Goal: Task Accomplishment & Management: Use online tool/utility

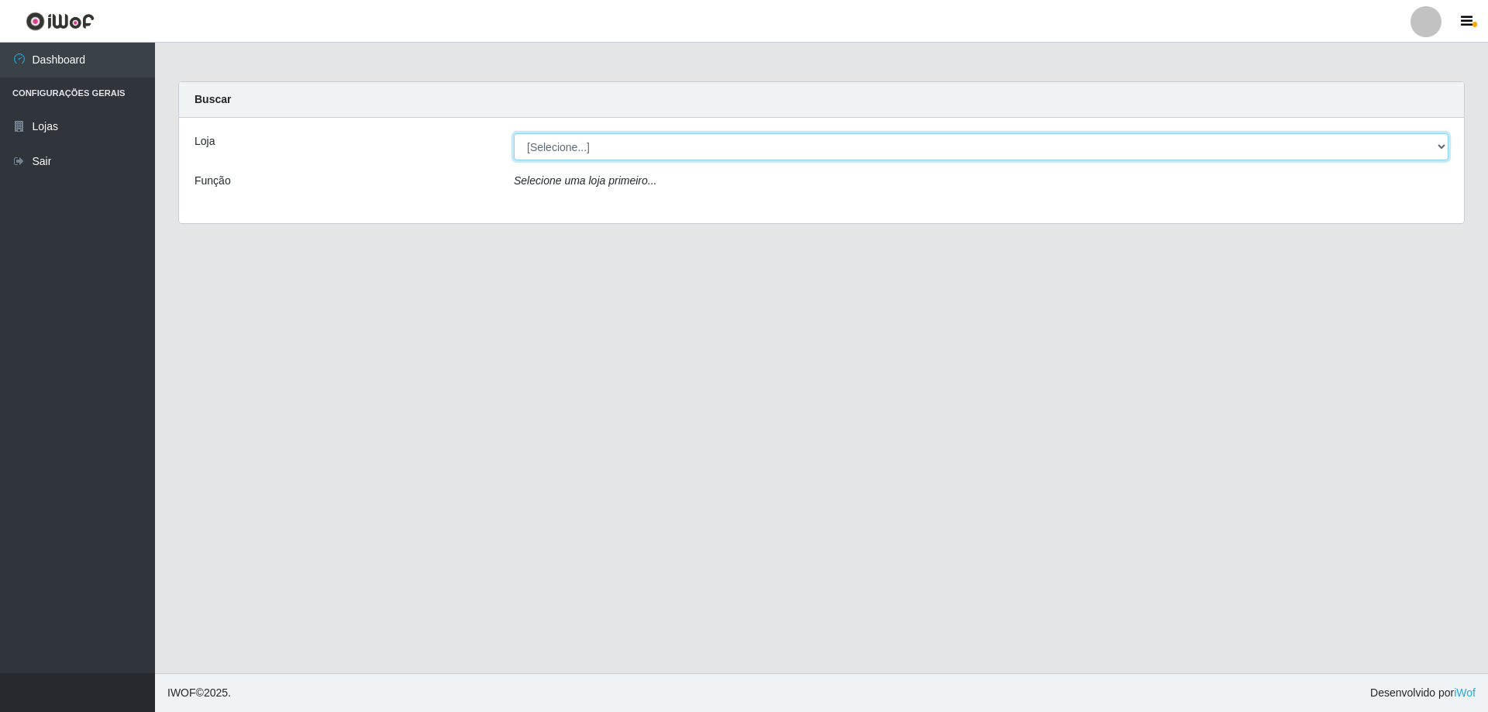
click at [601, 138] on select "[Selecione...] SuperShow Bis - Avenida 6 SuperShow [GEOGRAPHIC_DATA]" at bounding box center [981, 146] width 935 height 27
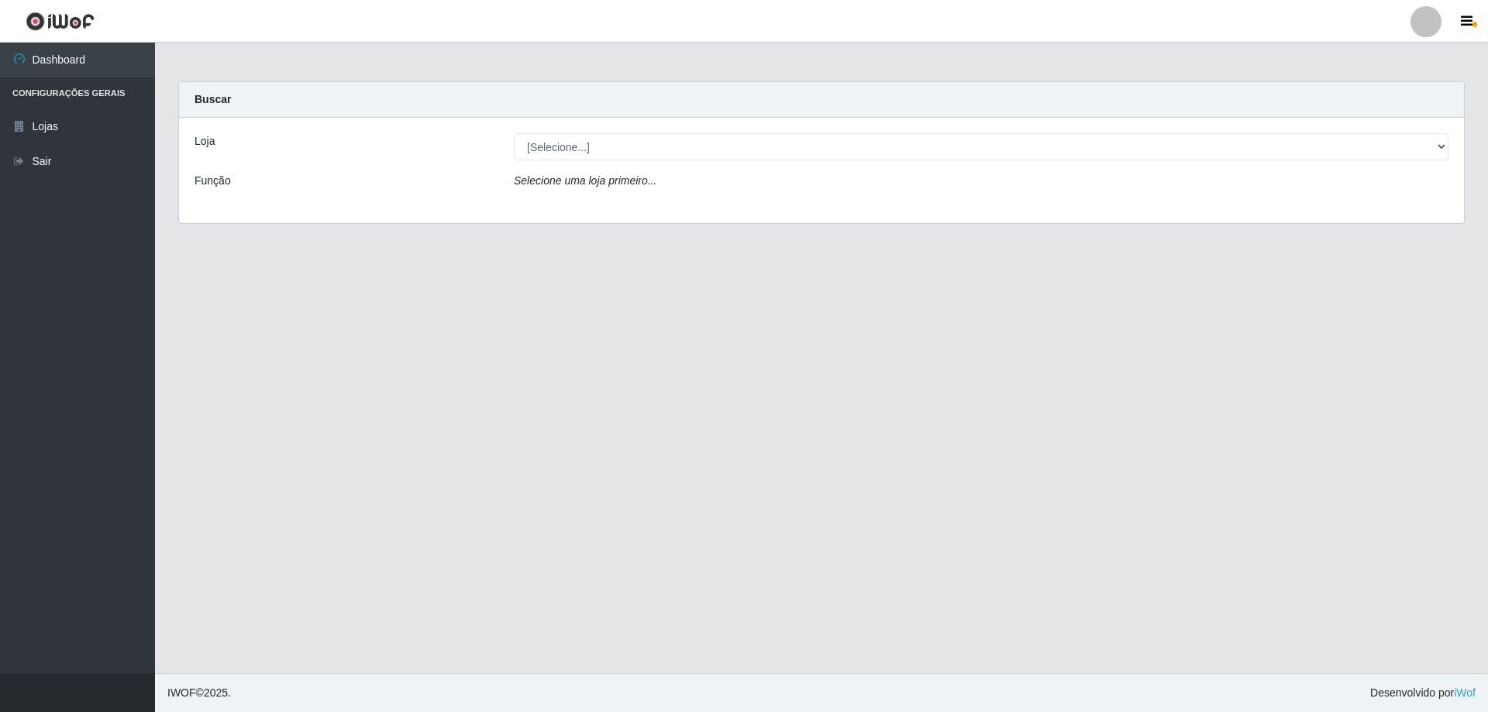
click at [580, 226] on div "Carregando... Buscar Loja [Selecione...] SuperShow Bis - Avenida 6 SuperShow Bi…" at bounding box center [822, 161] width 1310 height 161
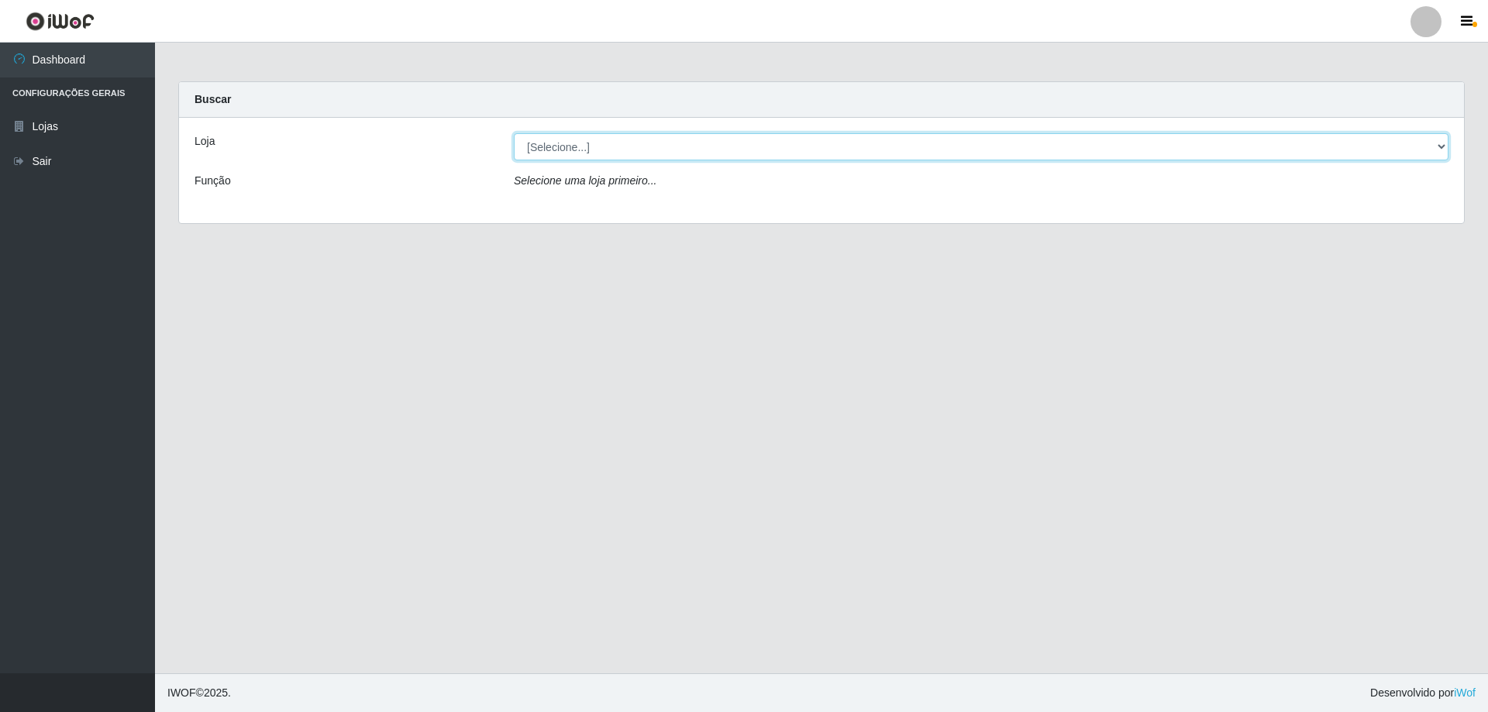
click at [583, 154] on select "[Selecione...] SuperShow Bis - Avenida 6 SuperShow [GEOGRAPHIC_DATA]" at bounding box center [981, 146] width 935 height 27
select select "60"
click at [514, 133] on select "[Selecione...] SuperShow Bis - Avenida 6 SuperShow [GEOGRAPHIC_DATA]" at bounding box center [981, 146] width 935 height 27
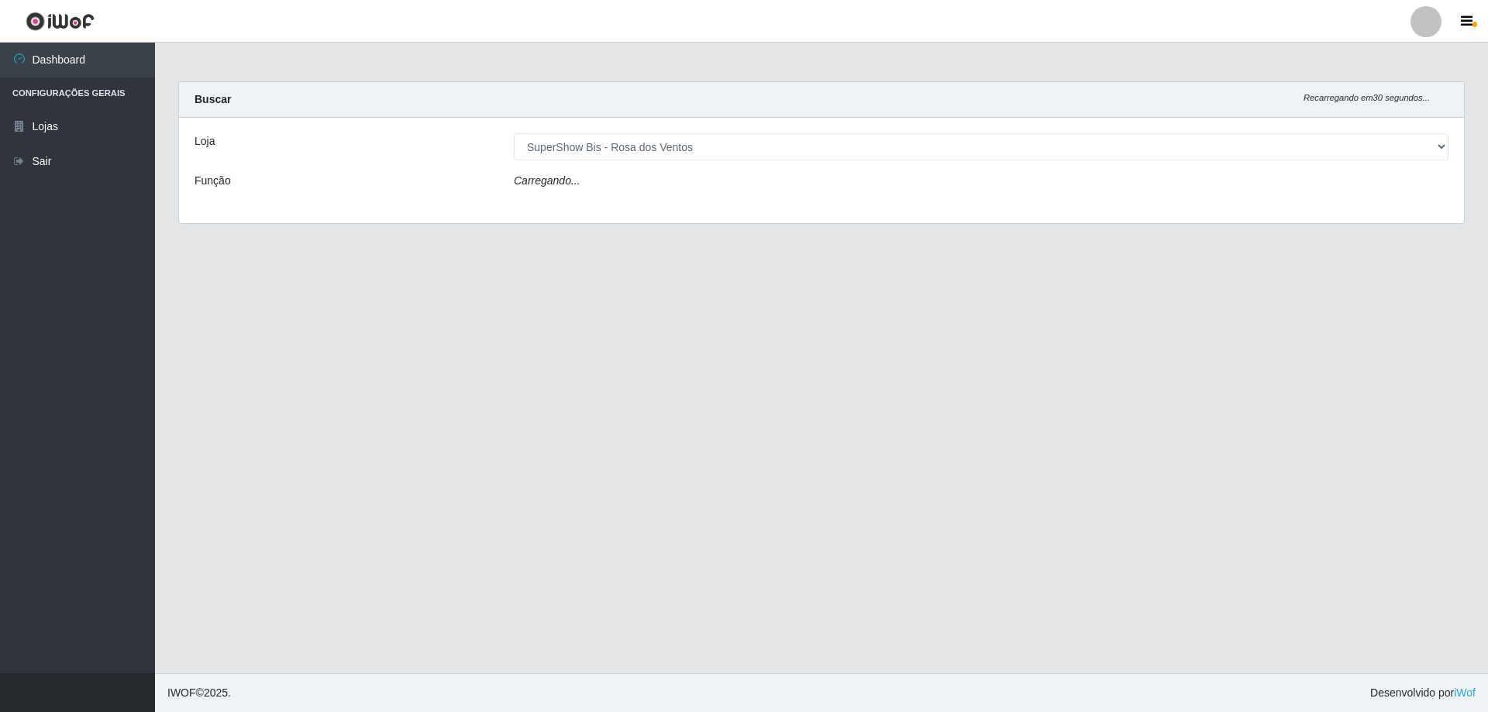
click at [608, 170] on div "Loja [Selecione...] SuperShow Bis - Avenida 6 SuperShow [GEOGRAPHIC_DATA] Funçã…" at bounding box center [821, 170] width 1285 height 105
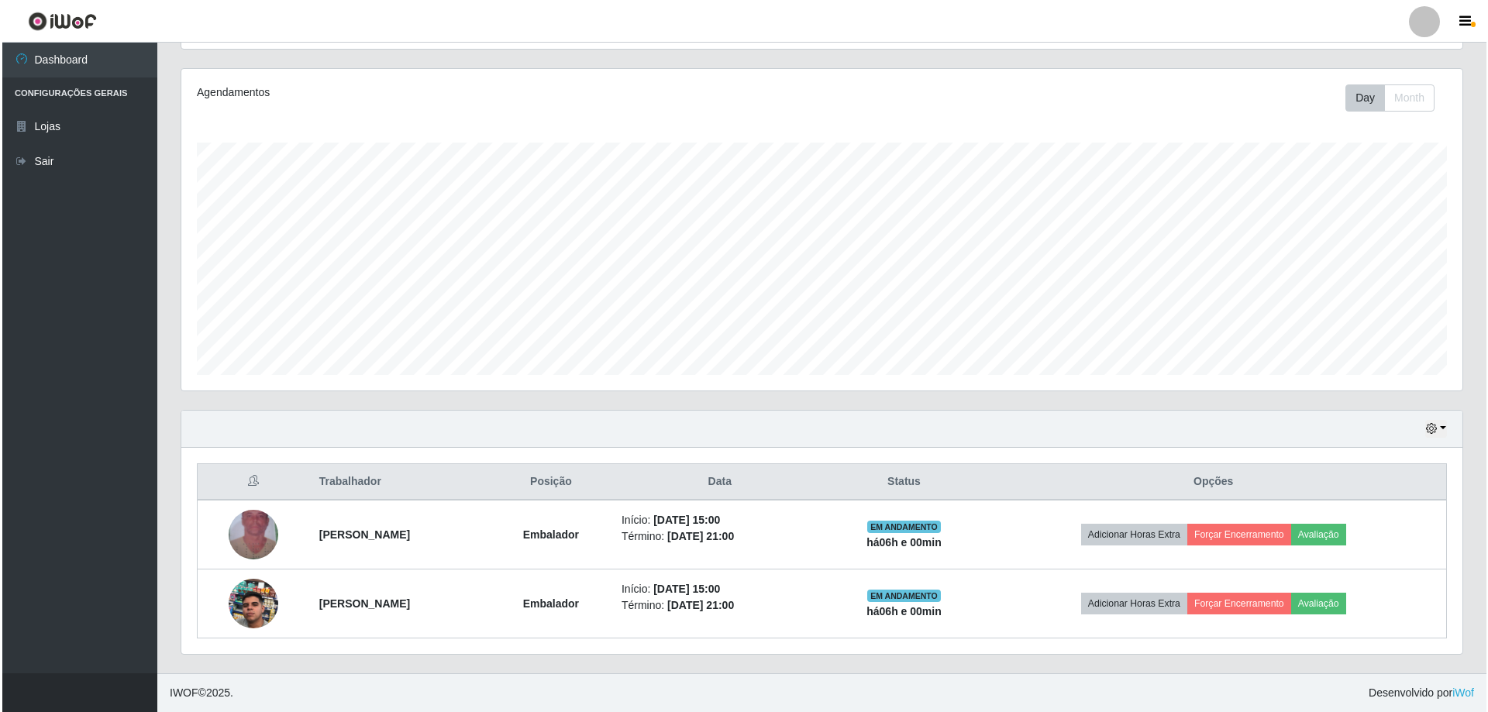
scroll to position [102, 0]
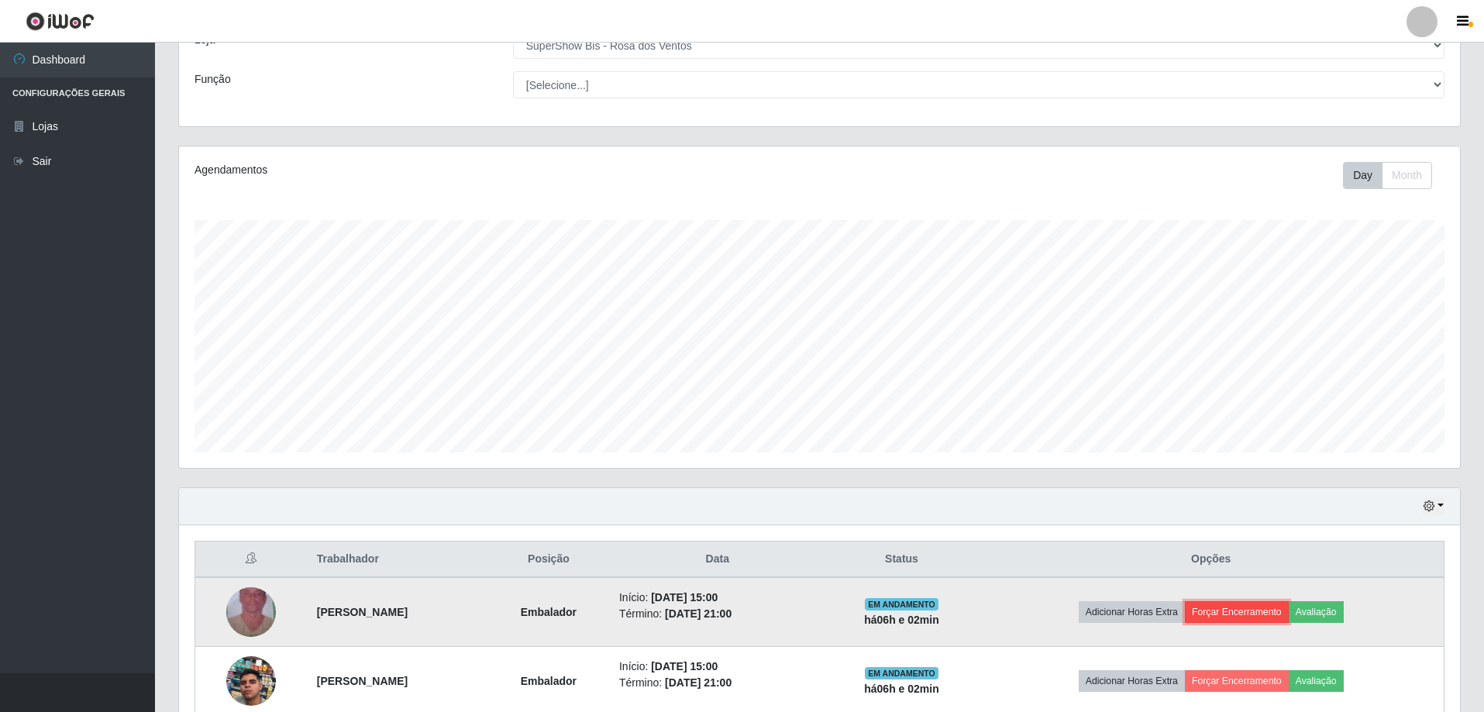
click at [1213, 608] on button "Forçar Encerramento" at bounding box center [1237, 612] width 104 height 22
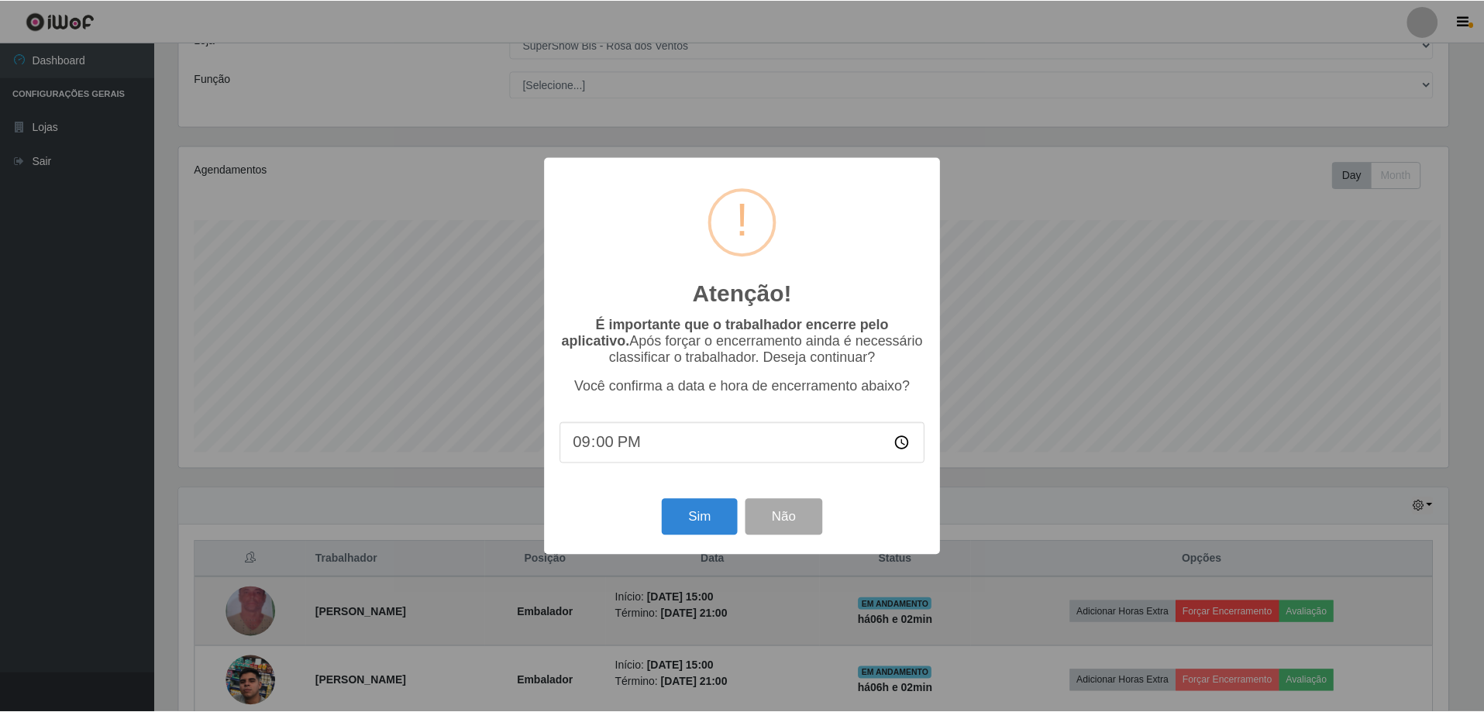
scroll to position [322, 1273]
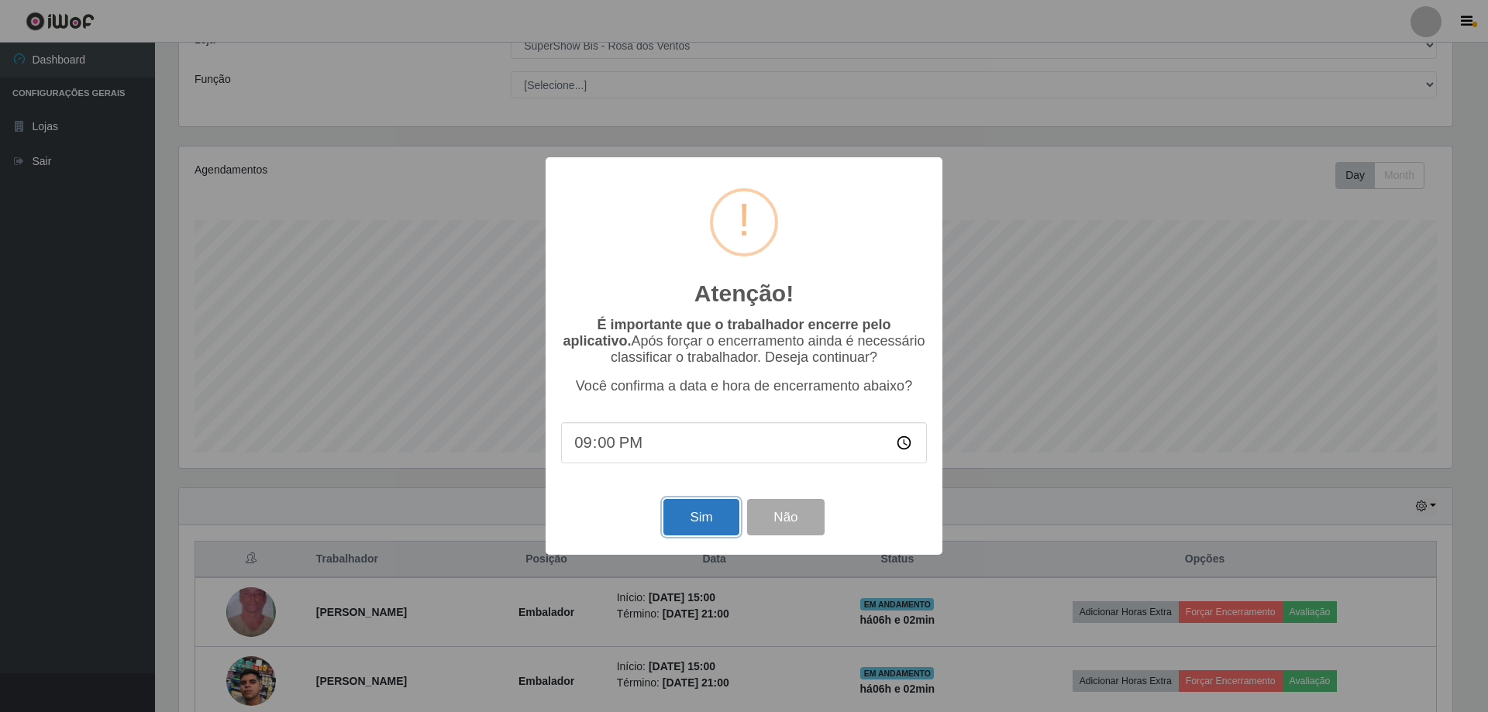
click at [707, 522] on button "Sim" at bounding box center [700, 517] width 75 height 36
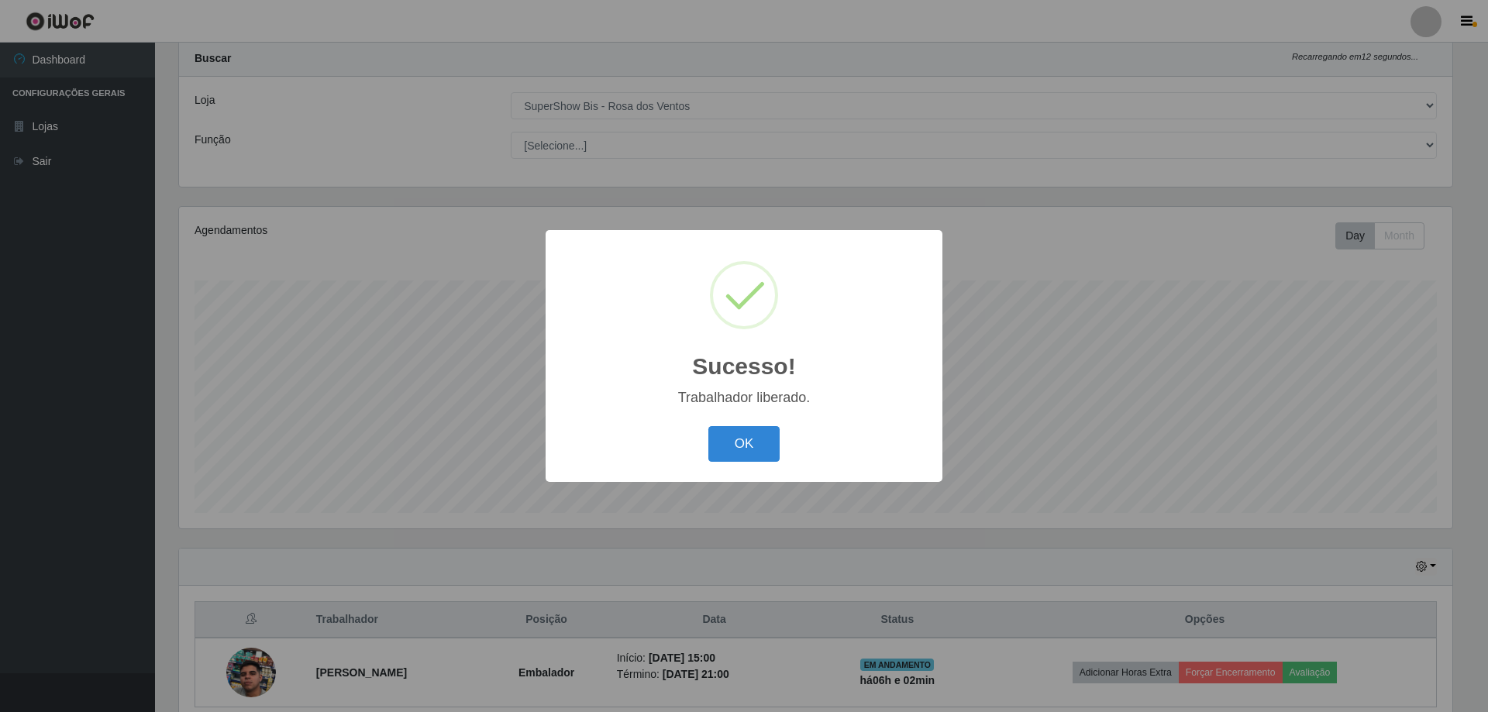
drag, startPoint x: 748, startPoint y: 442, endPoint x: 881, endPoint y: 497, distance: 143.9
click at [763, 451] on button "OK" at bounding box center [744, 444] width 72 height 36
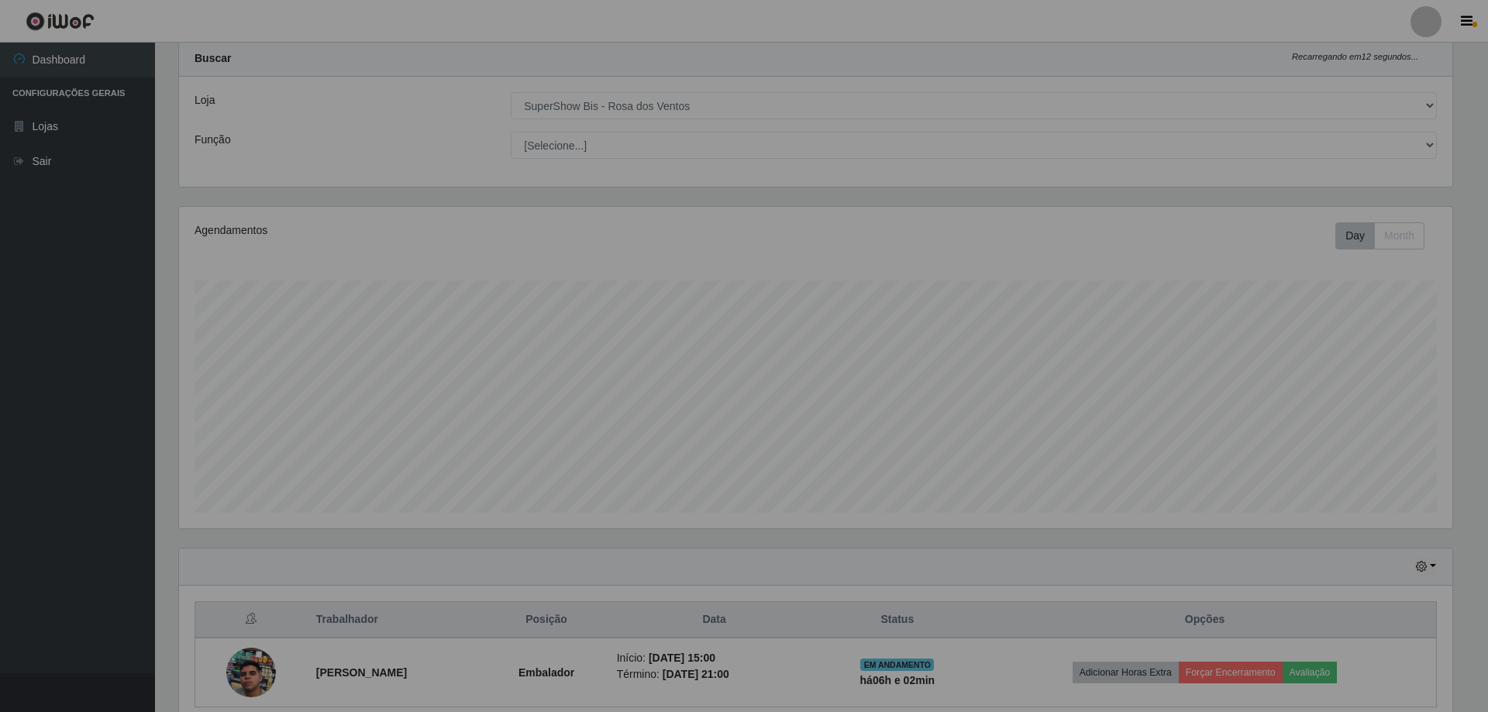
scroll to position [322, 1281]
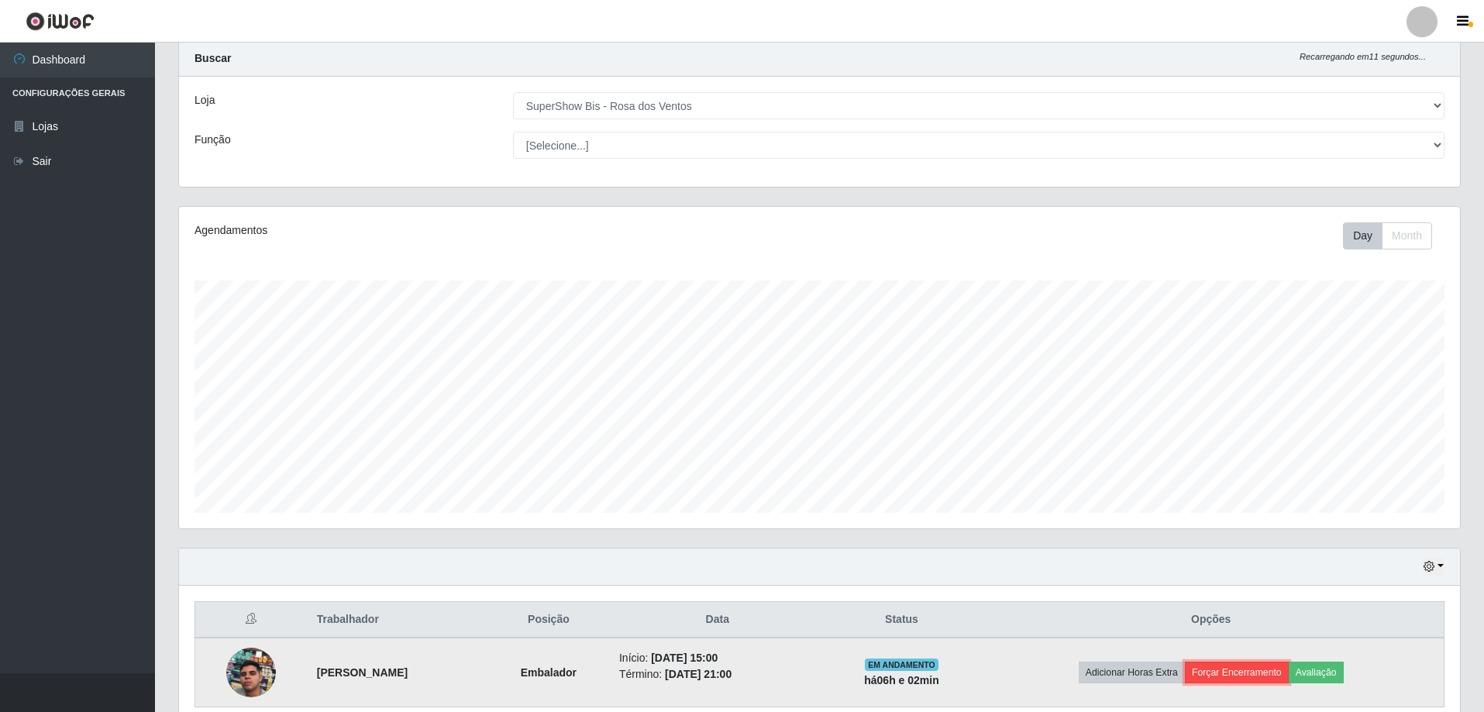
click at [1241, 666] on button "Forçar Encerramento" at bounding box center [1237, 673] width 104 height 22
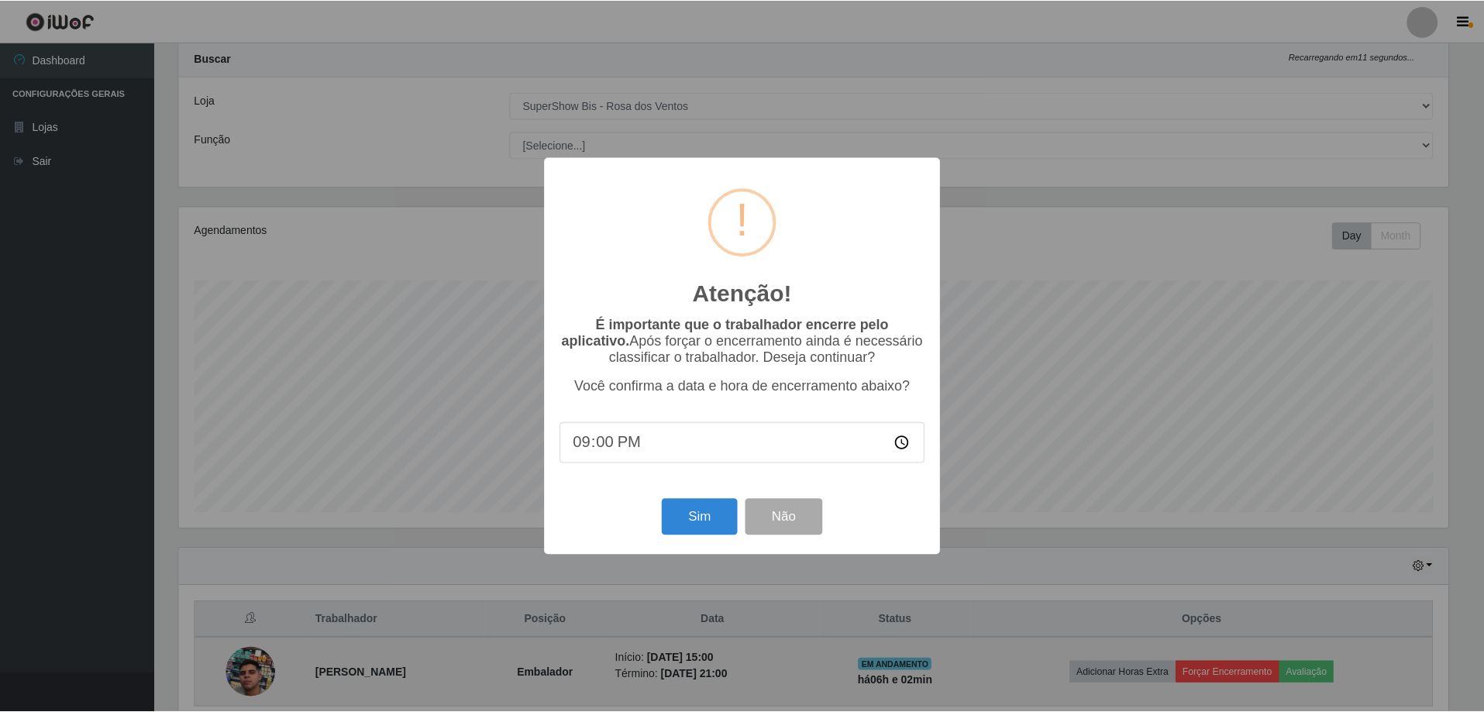
scroll to position [322, 1273]
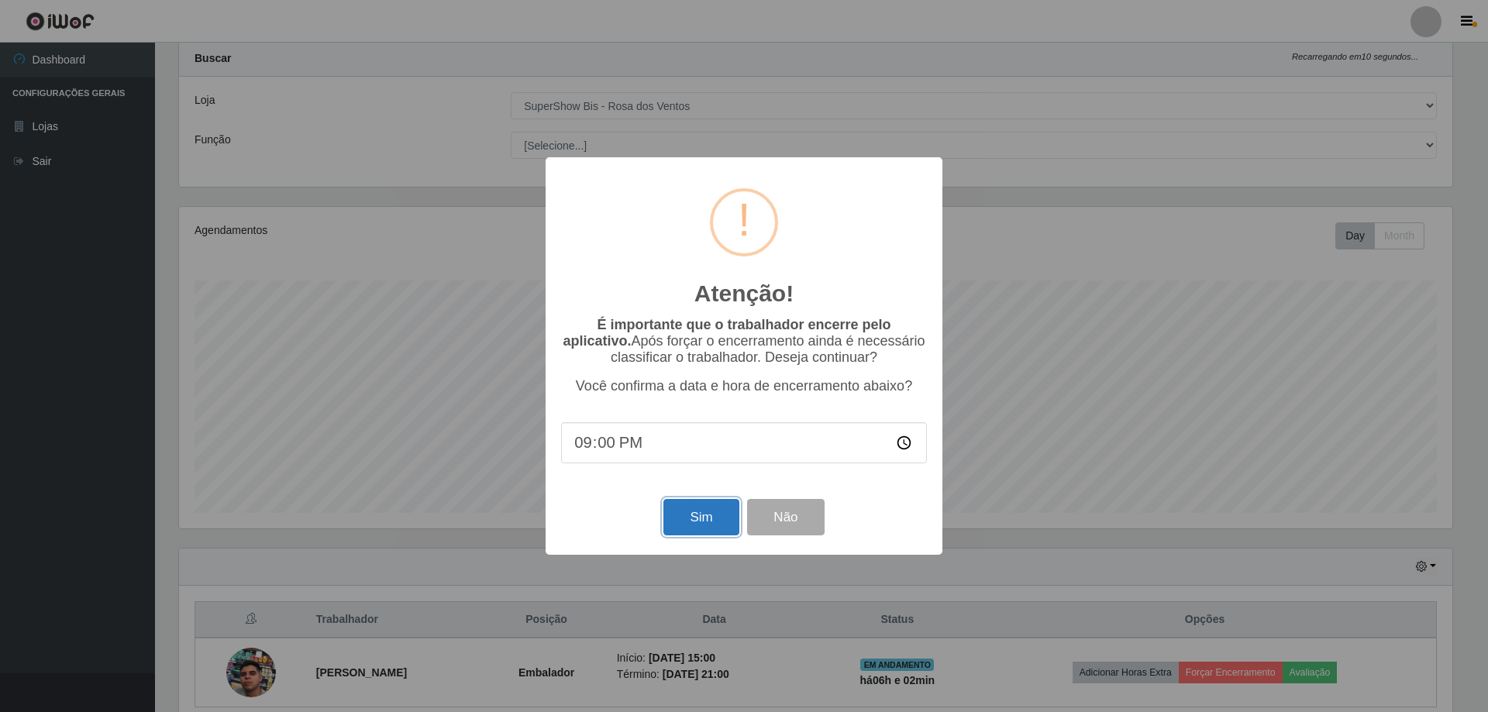
click at [702, 530] on button "Sim" at bounding box center [700, 517] width 75 height 36
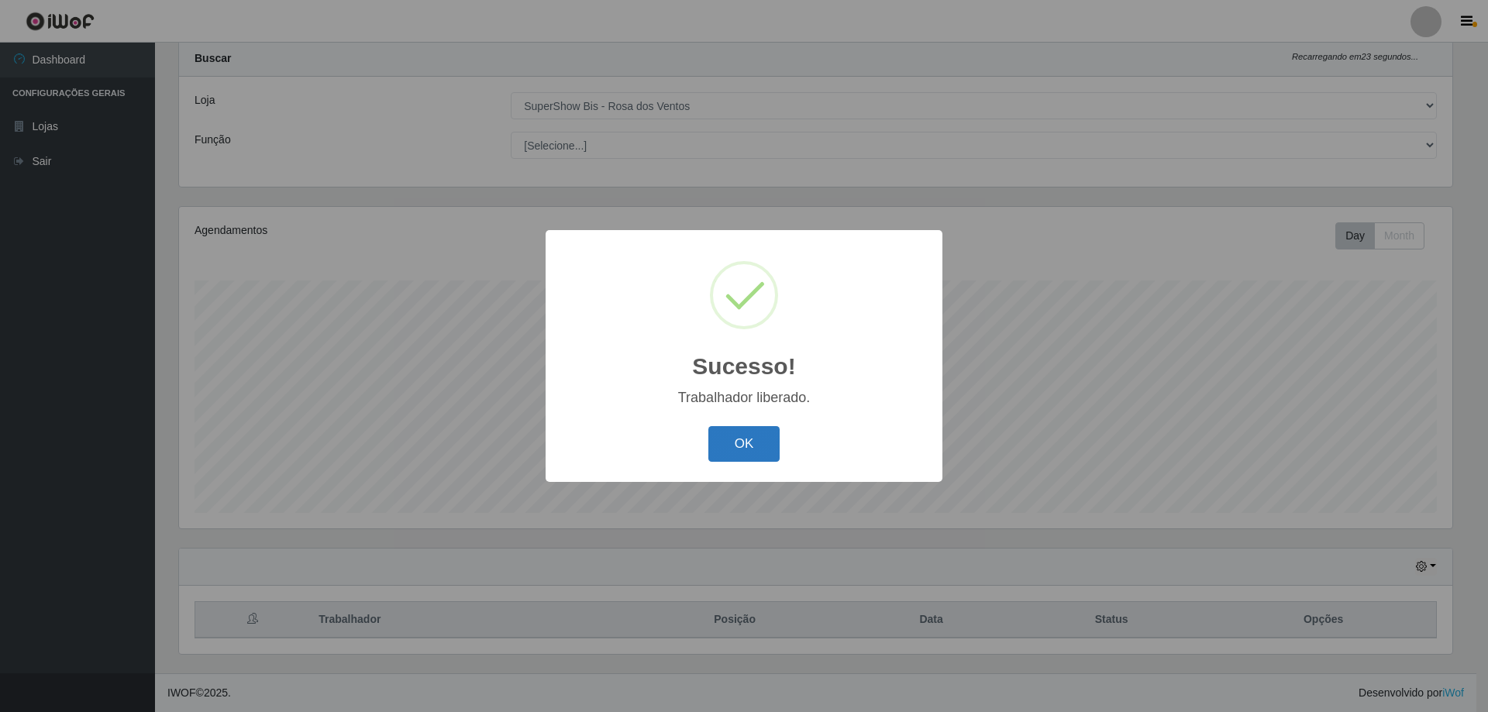
click at [749, 443] on button "OK" at bounding box center [744, 444] width 72 height 36
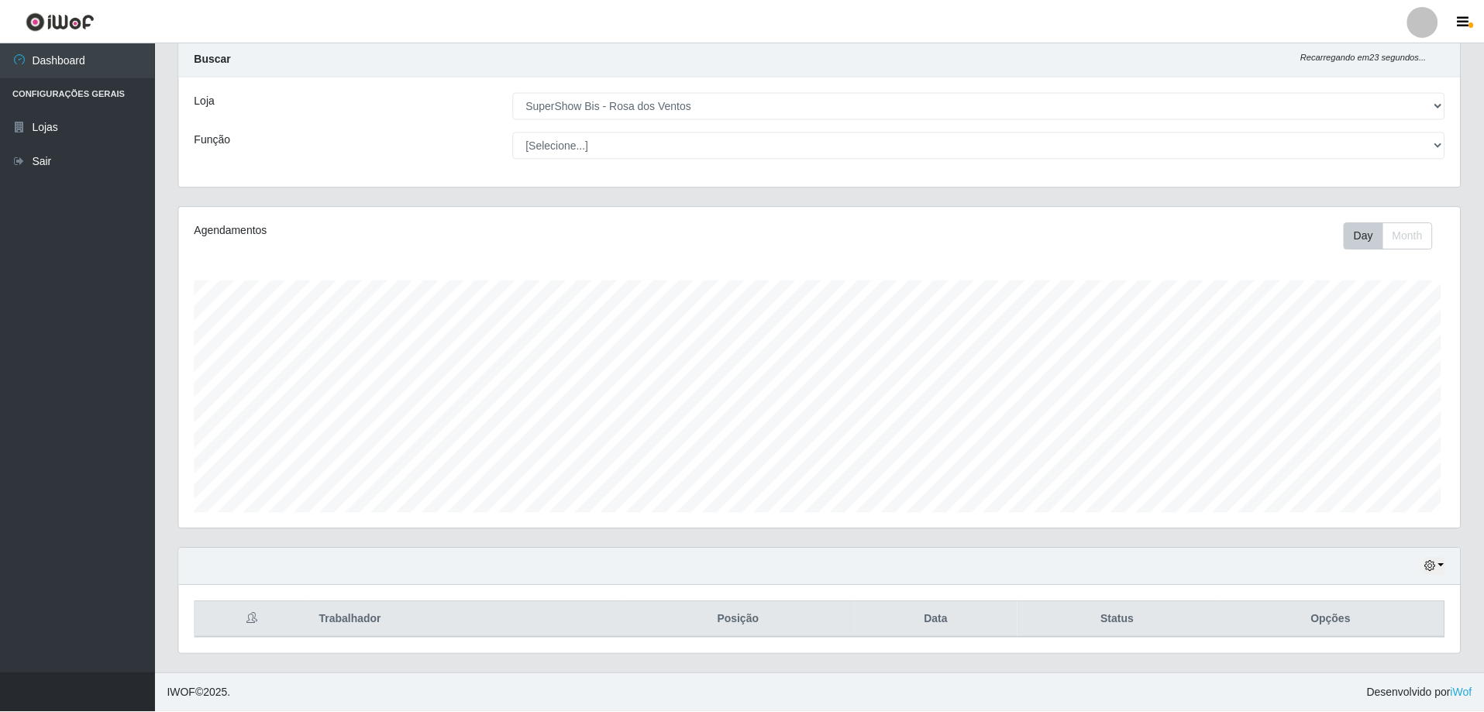
scroll to position [322, 1281]
